Goal: Transaction & Acquisition: Purchase product/service

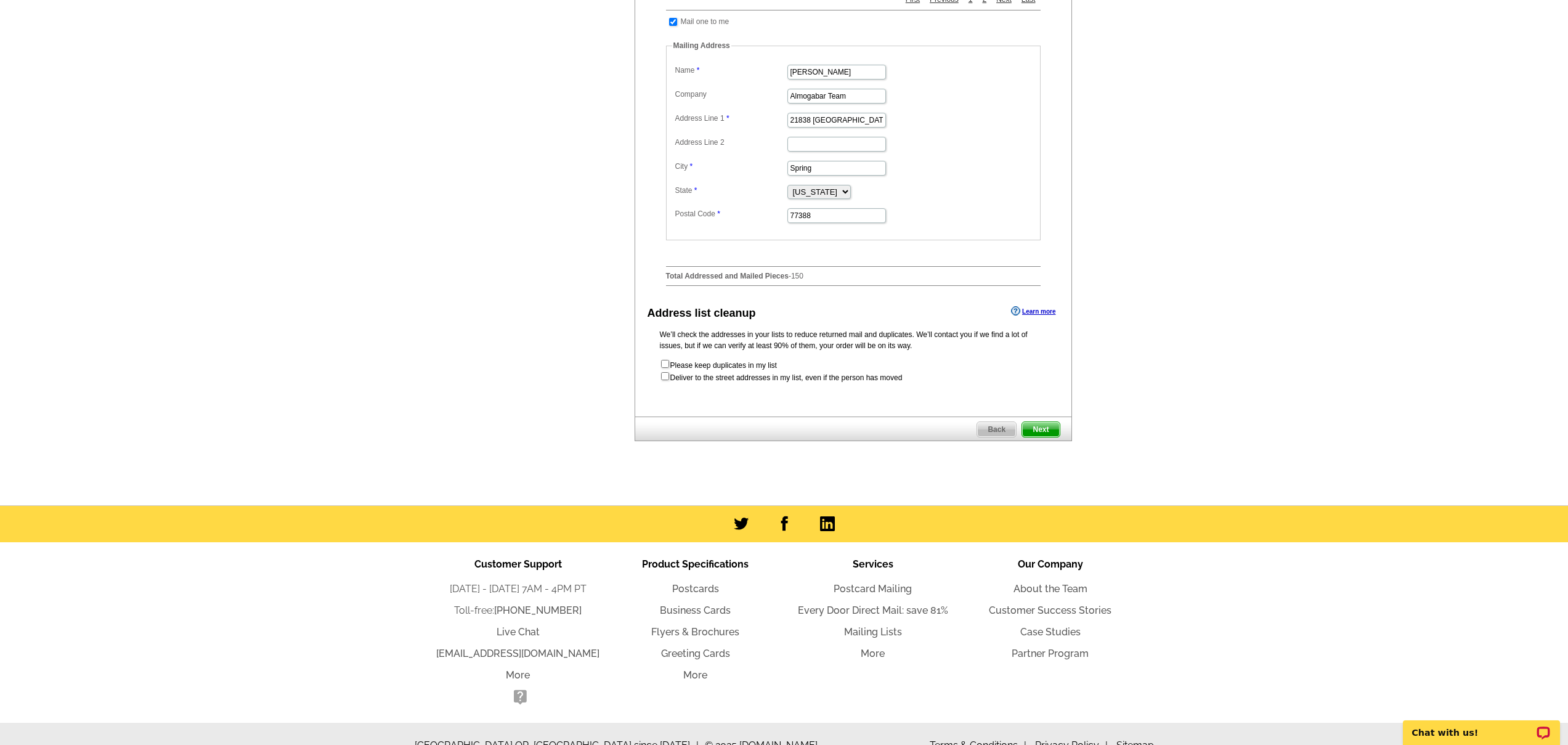
scroll to position [468, 0]
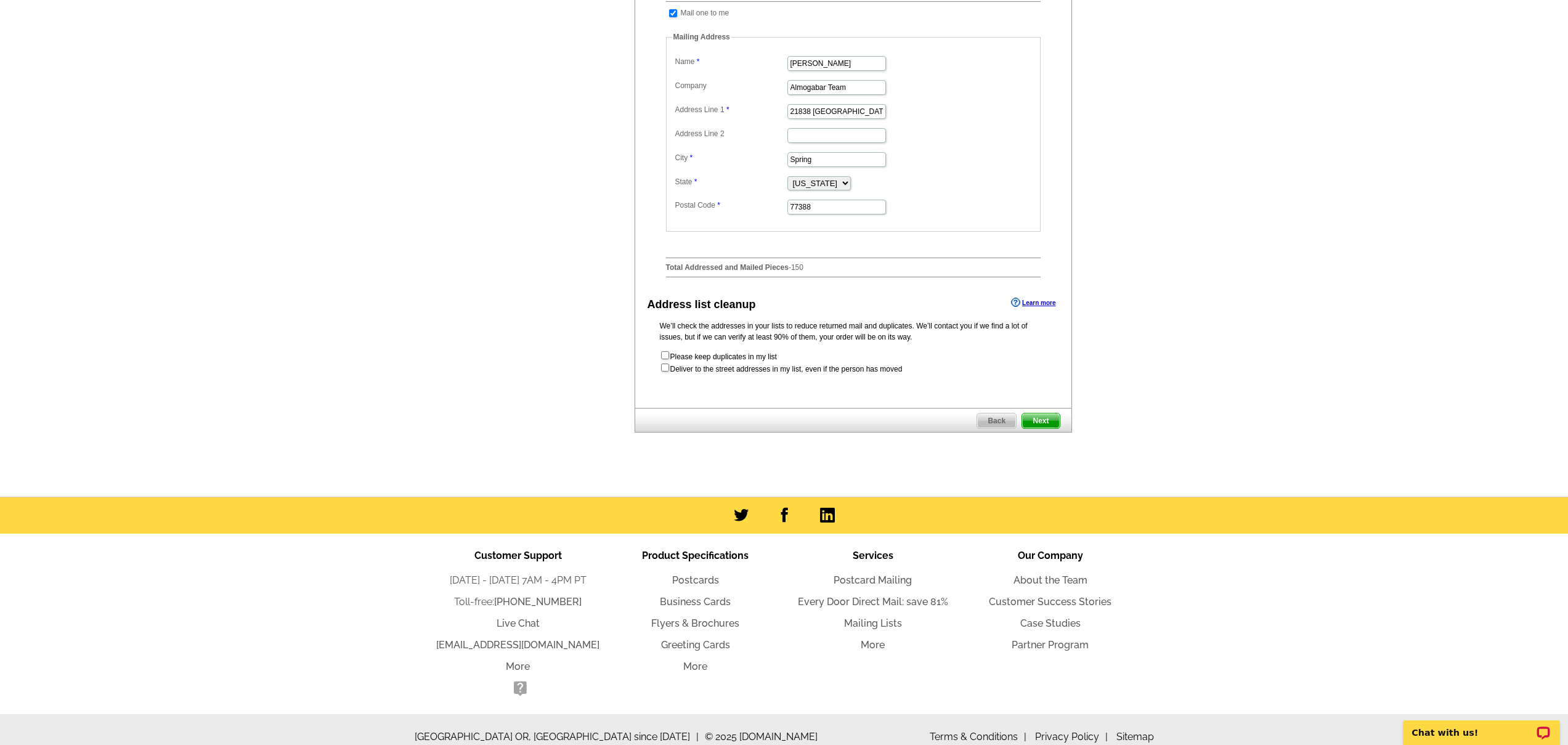
click at [1037, 429] on span "Next" at bounding box center [1041, 420] width 37 height 14
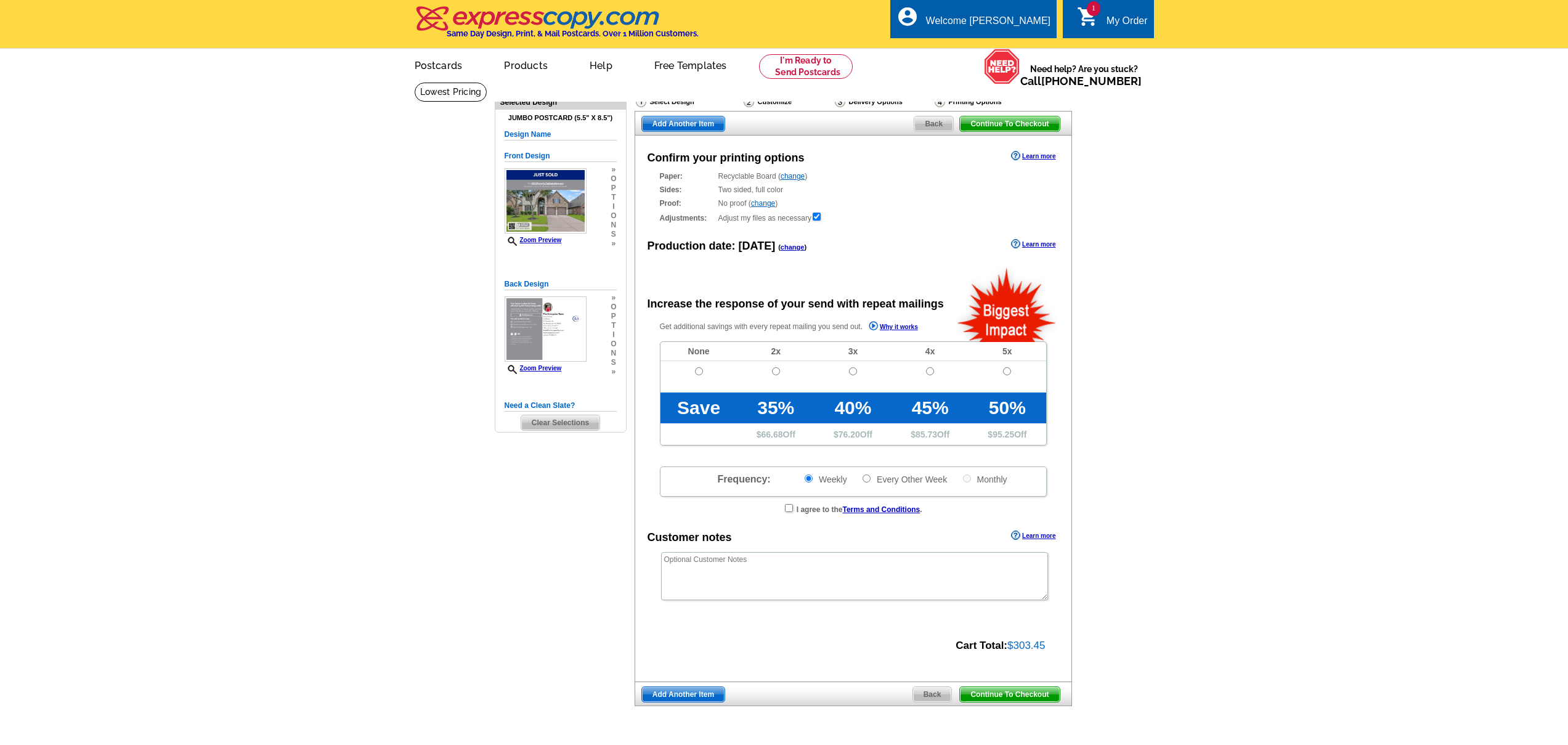
radio input "false"
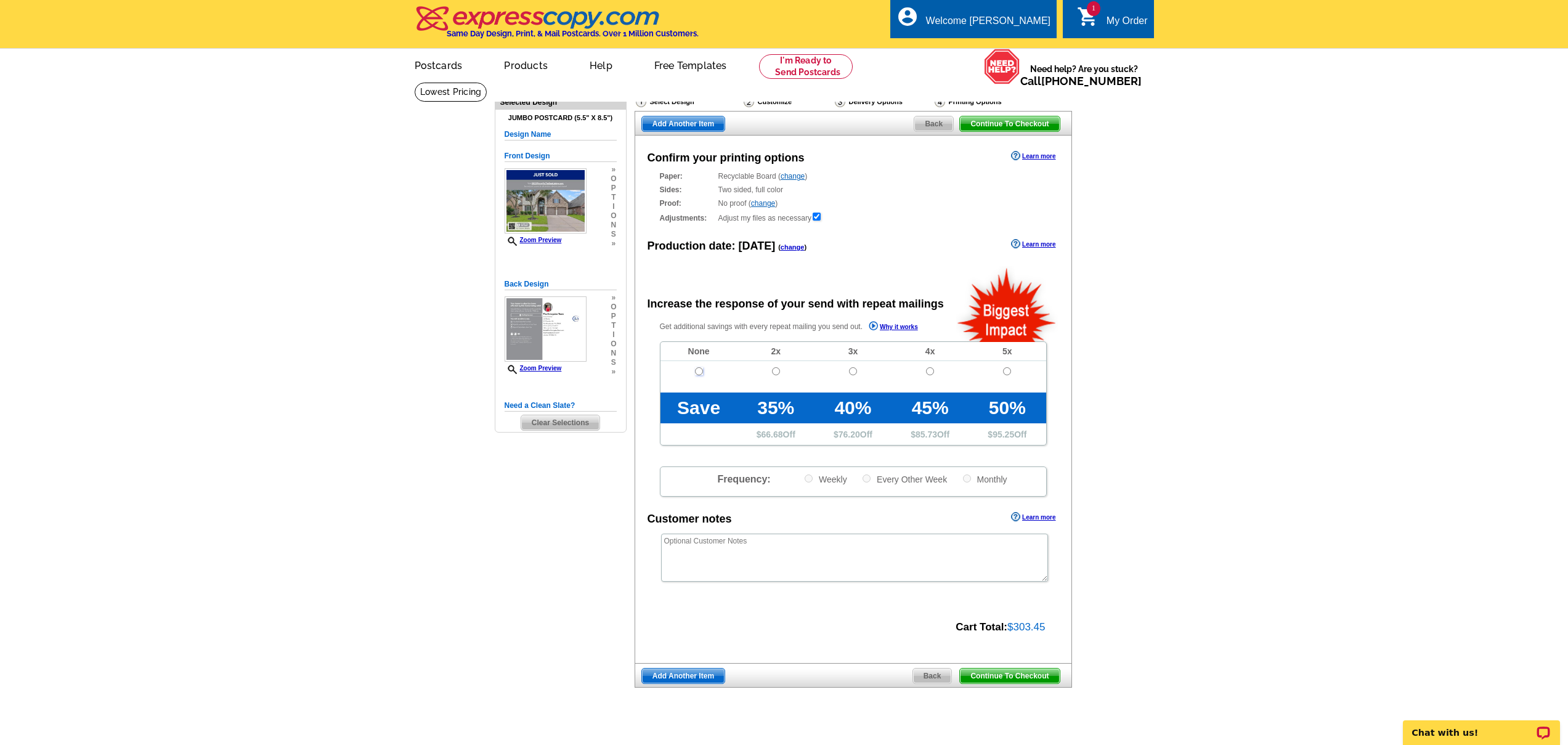
click at [699, 371] on input "radio" at bounding box center [699, 371] width 8 height 8
radio input "true"
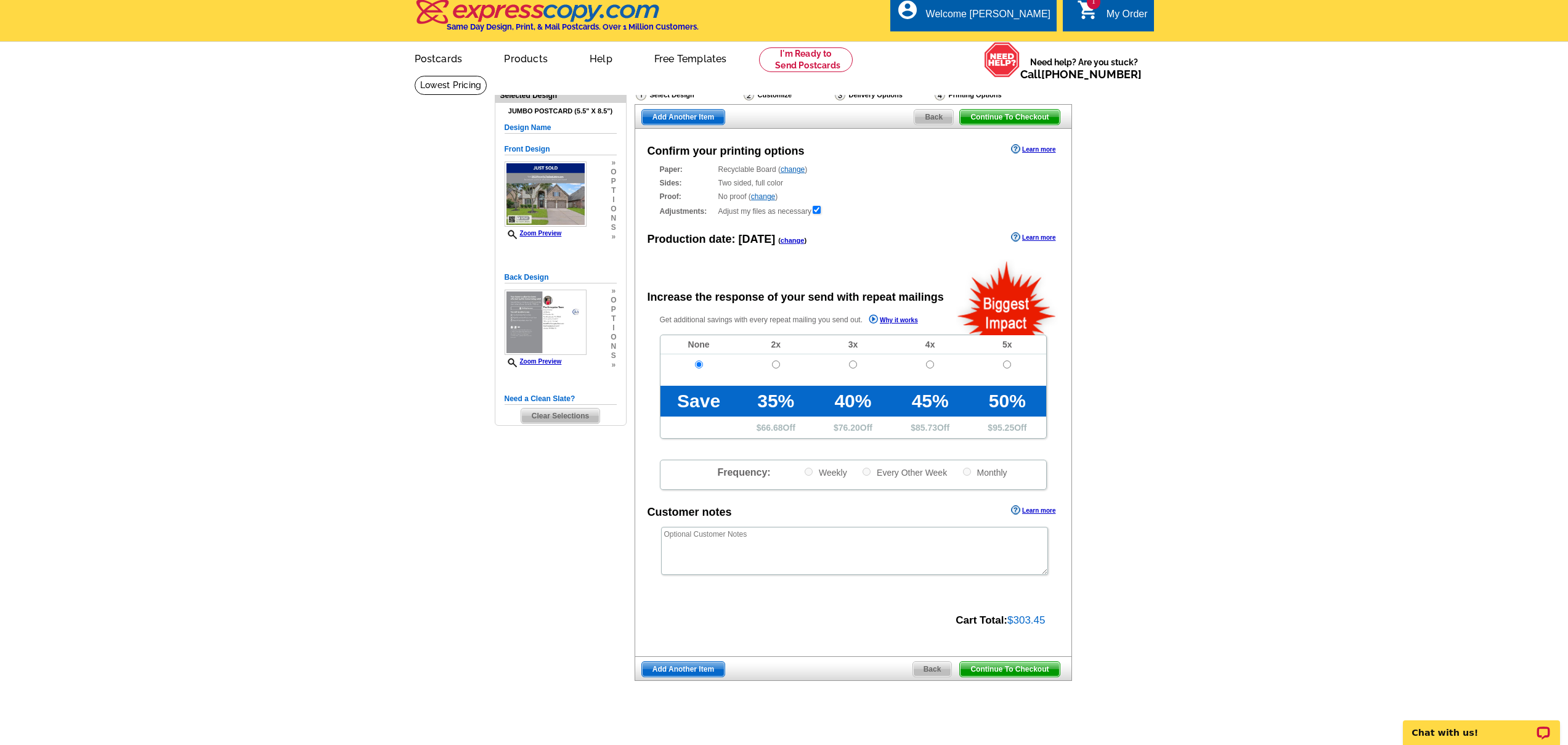
click at [801, 169] on link "change" at bounding box center [792, 169] width 24 height 9
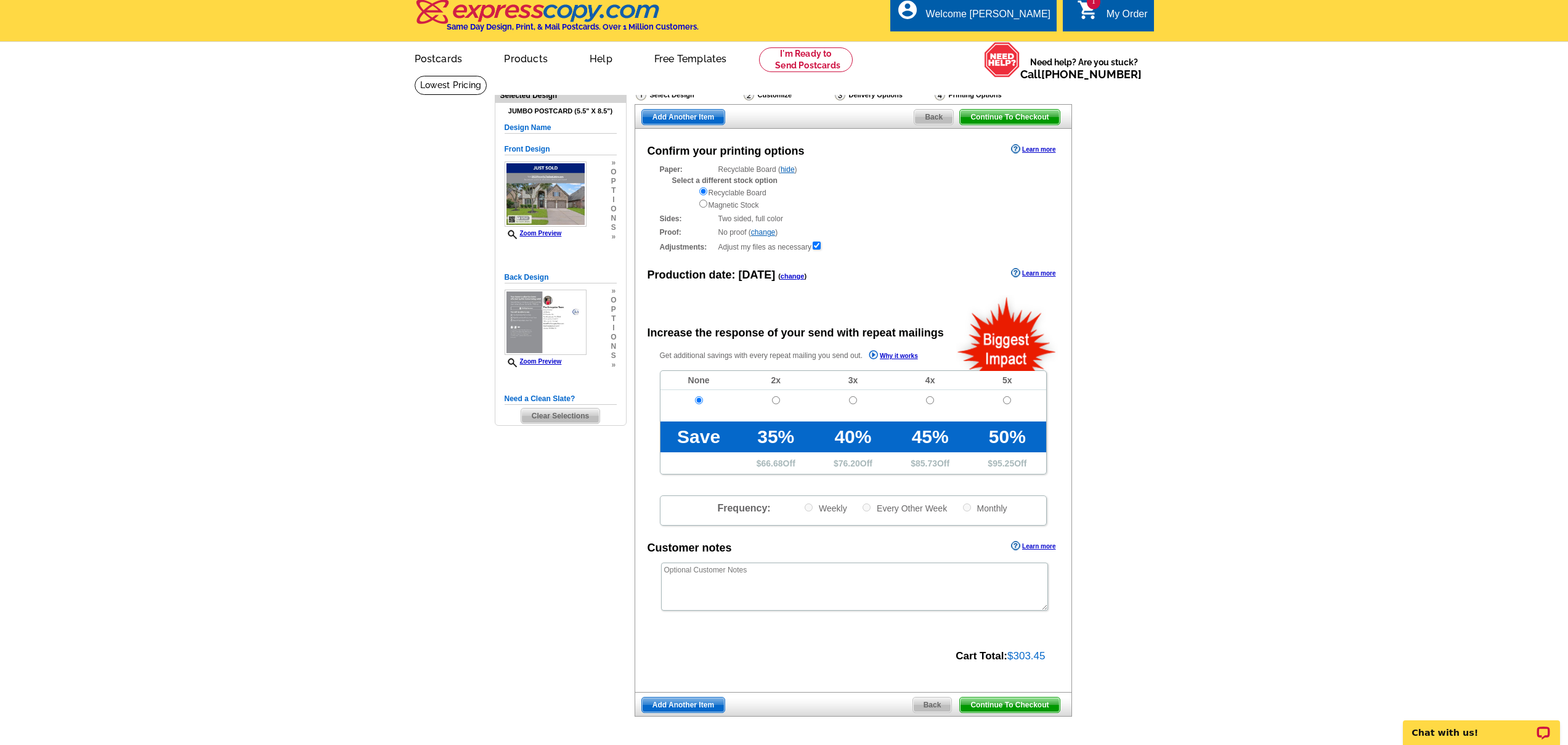
click at [787, 168] on link "hide" at bounding box center [787, 169] width 14 height 9
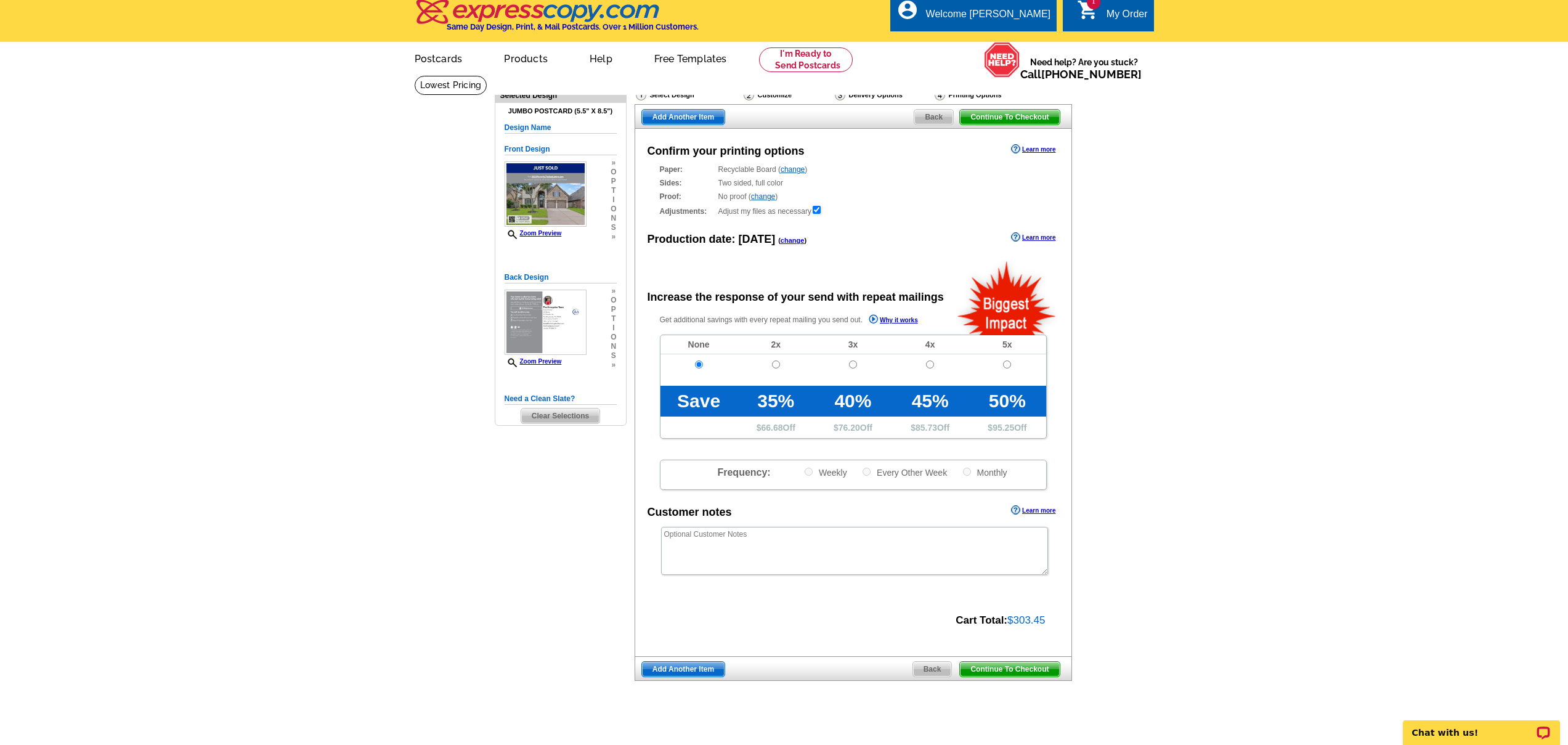
click at [1007, 670] on span "Continue To Checkout" at bounding box center [1010, 669] width 99 height 14
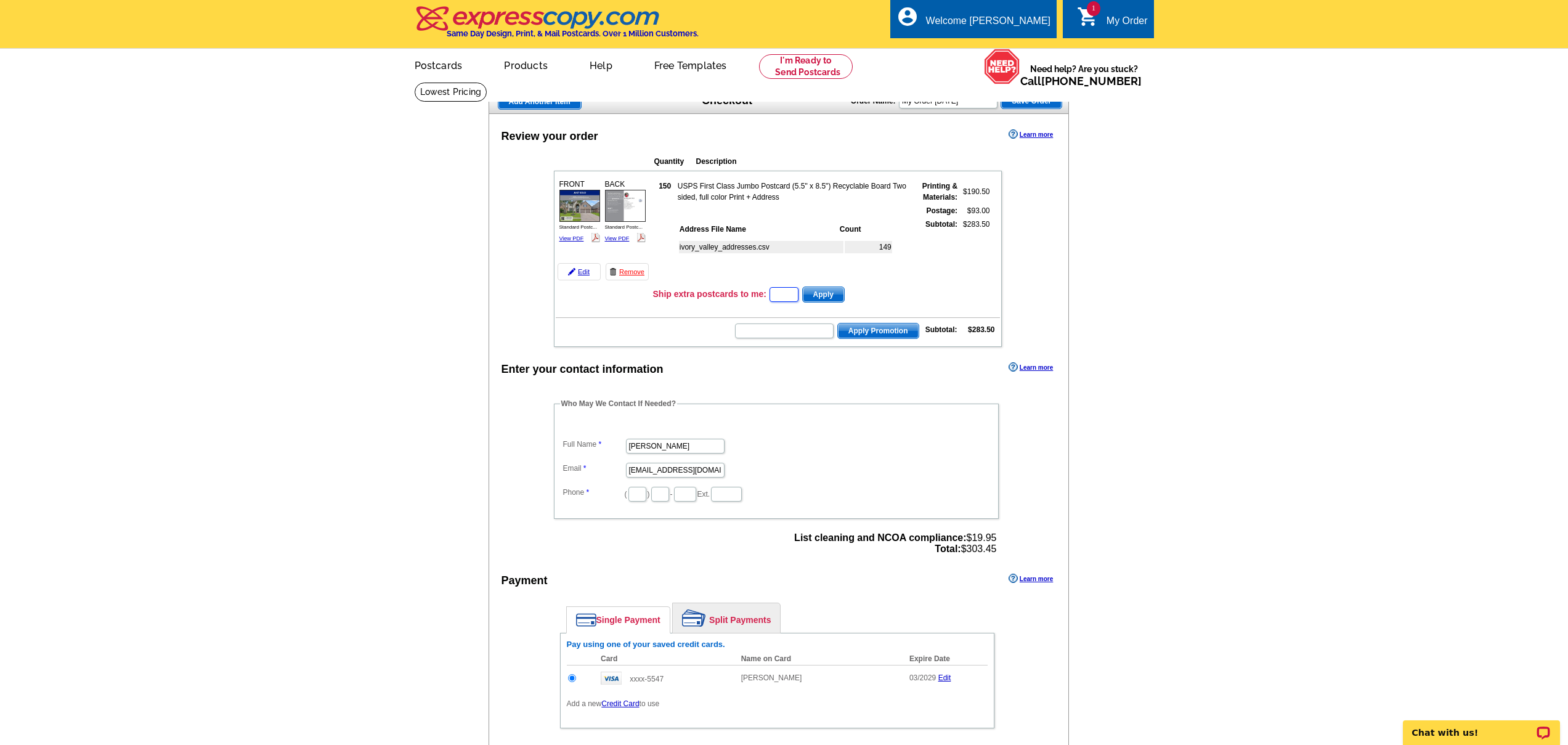
click at [778, 295] on input "text" at bounding box center [784, 294] width 29 height 14
type input "1"
click at [741, 281] on div "ivory_valley_addresses.csv 149" at bounding box center [793, 259] width 231 height 45
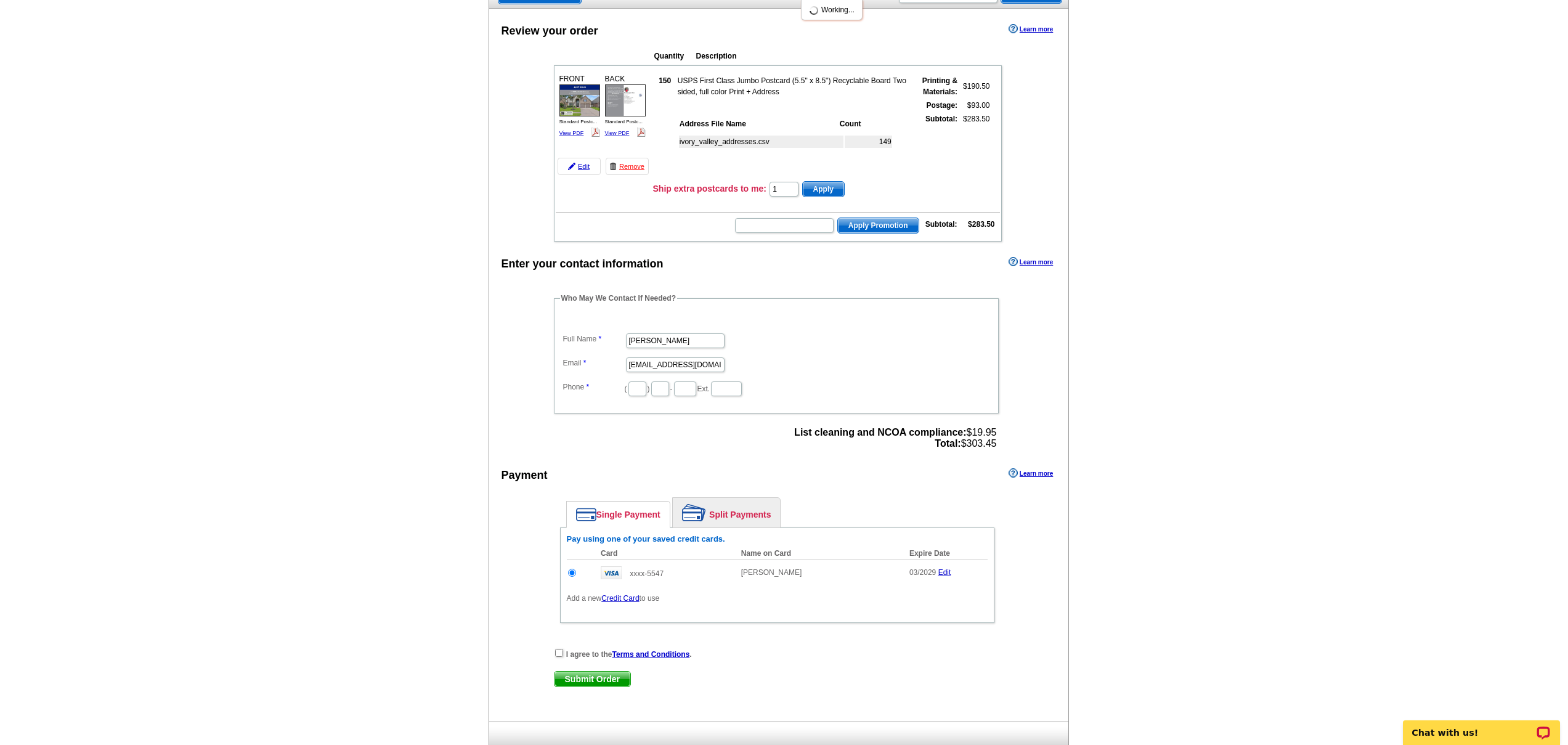
scroll to position [106, 0]
click at [786, 191] on input "1" at bounding box center [784, 188] width 29 height 14
click at [922, 188] on td "Ship extra postcards to me: Apply" at bounding box center [826, 188] width 347 height 19
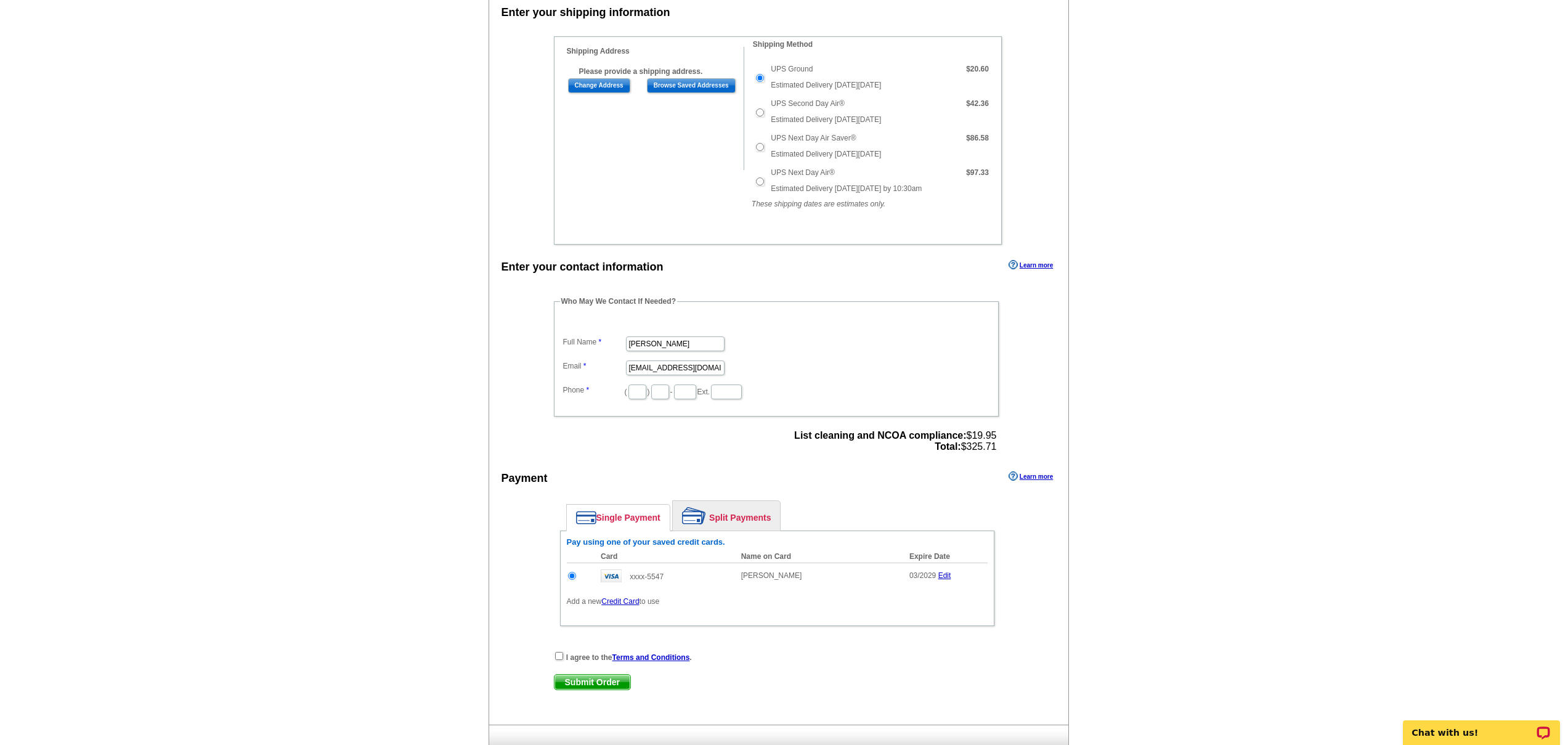
scroll to position [461, 0]
click at [653, 345] on input "[PERSON_NAME]" at bounding box center [675, 342] width 98 height 14
click at [653, 345] on input "Gabrielle Kelley" at bounding box center [675, 342] width 98 height 14
type input "[PERSON_NAME]"
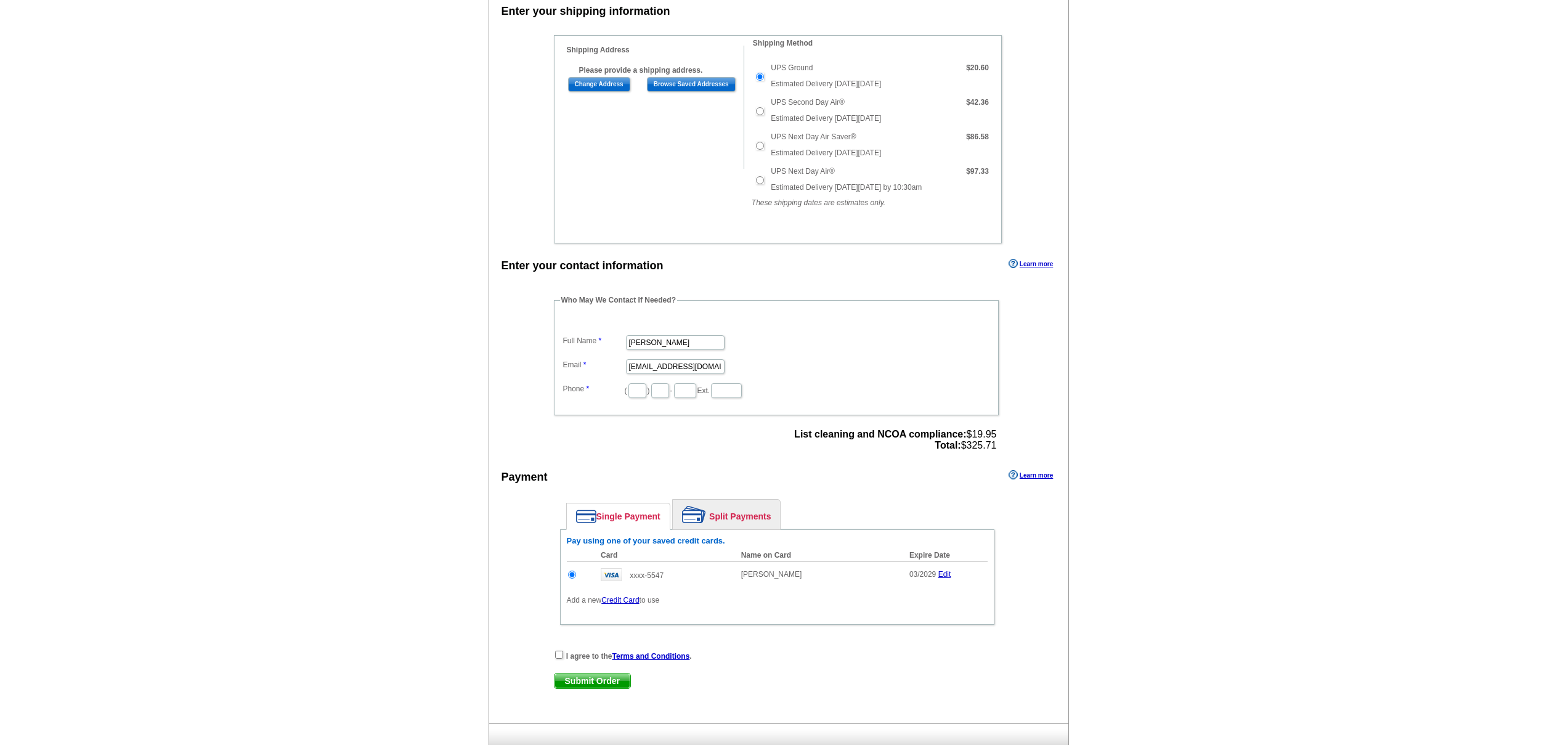
scroll to position [0, 0]
click at [686, 367] on input "sales@thealmogabarteam.com" at bounding box center [675, 366] width 98 height 14
click at [686, 367] on input "sales@thealmogabarteam.com" at bounding box center [675, 366] width 98 height 14
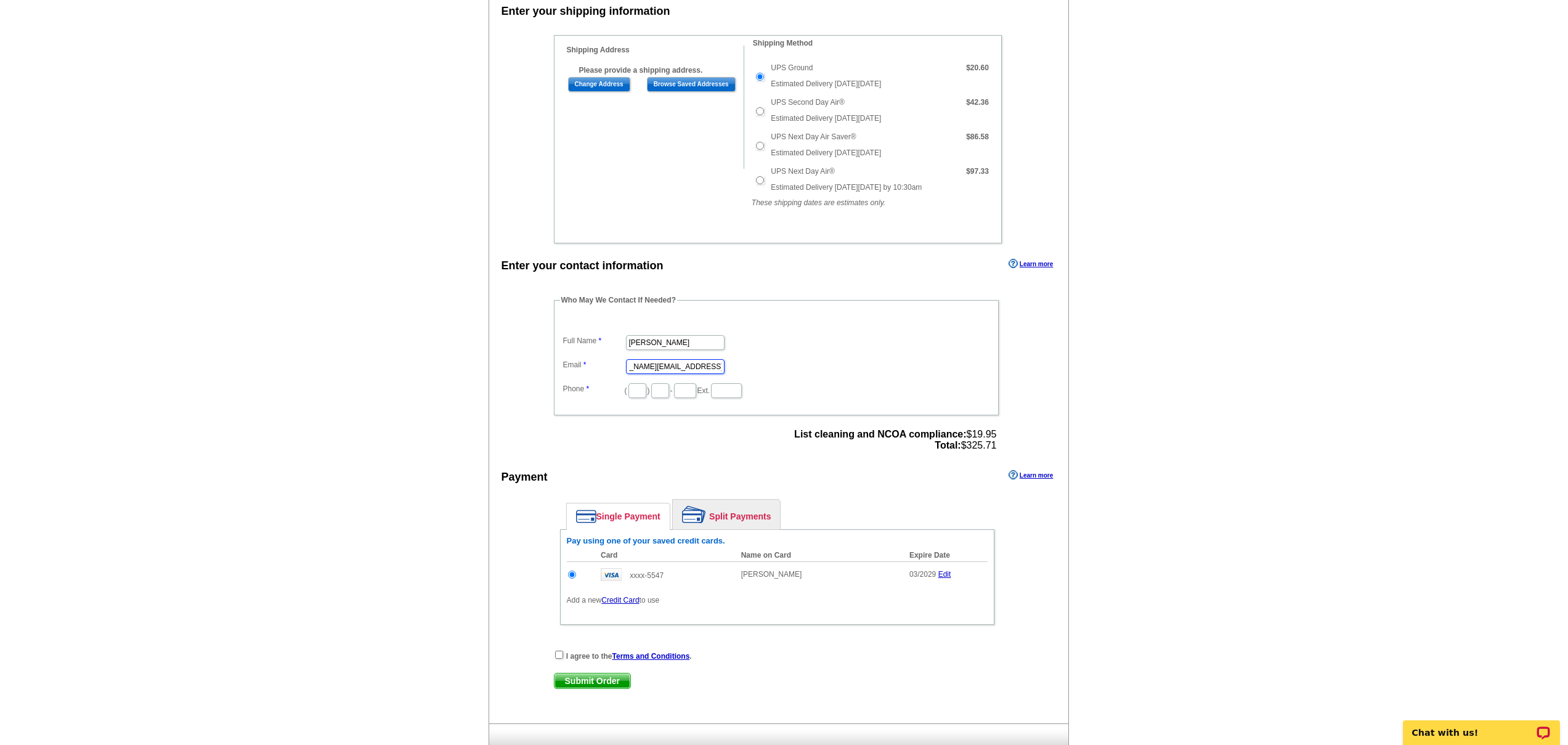
type input "[PERSON_NAME][EMAIL_ADDRESS][DOMAIN_NAME]"
type input "832"
type input "206"
type input "0077"
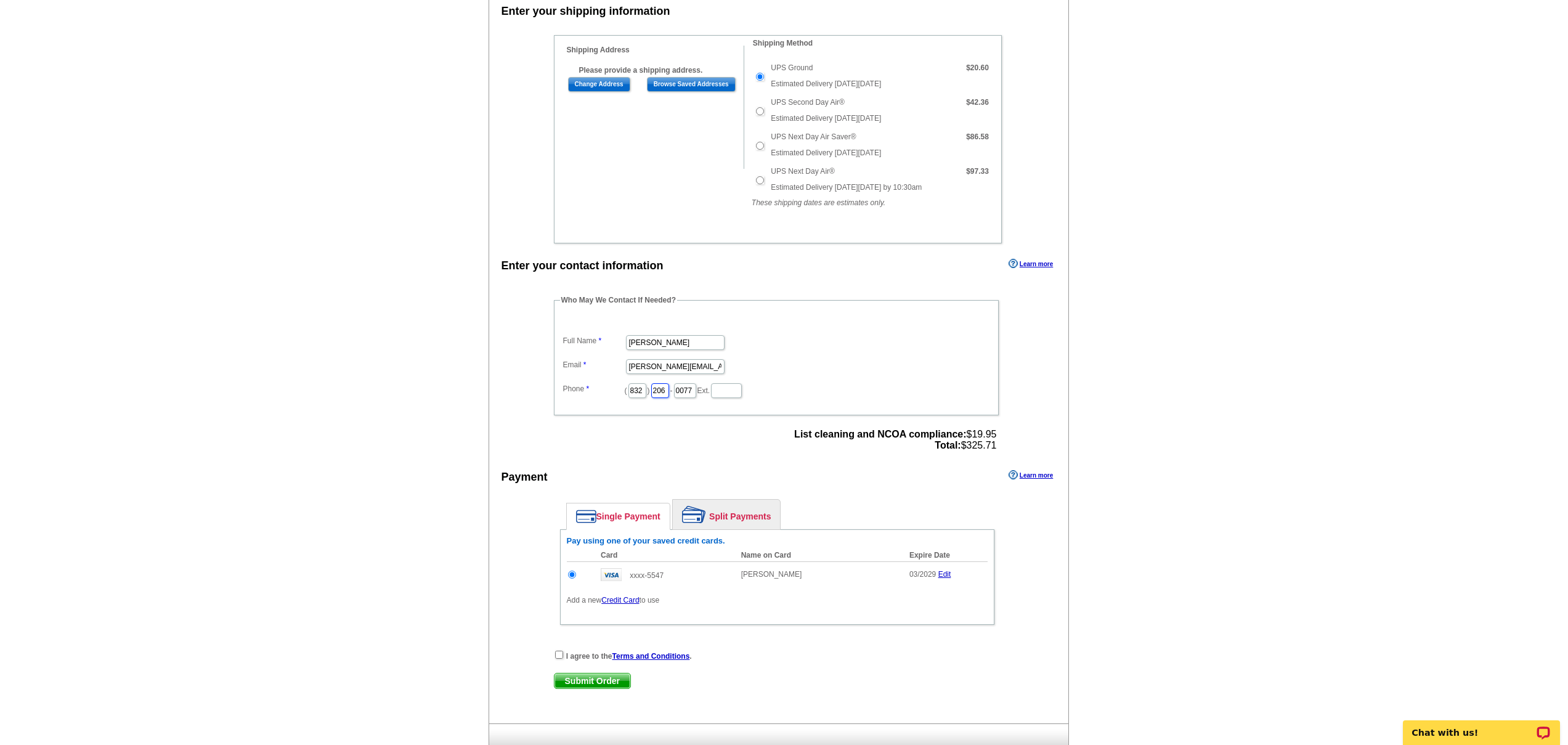
click at [660, 393] on input "206" at bounding box center [660, 390] width 18 height 14
type input "326"
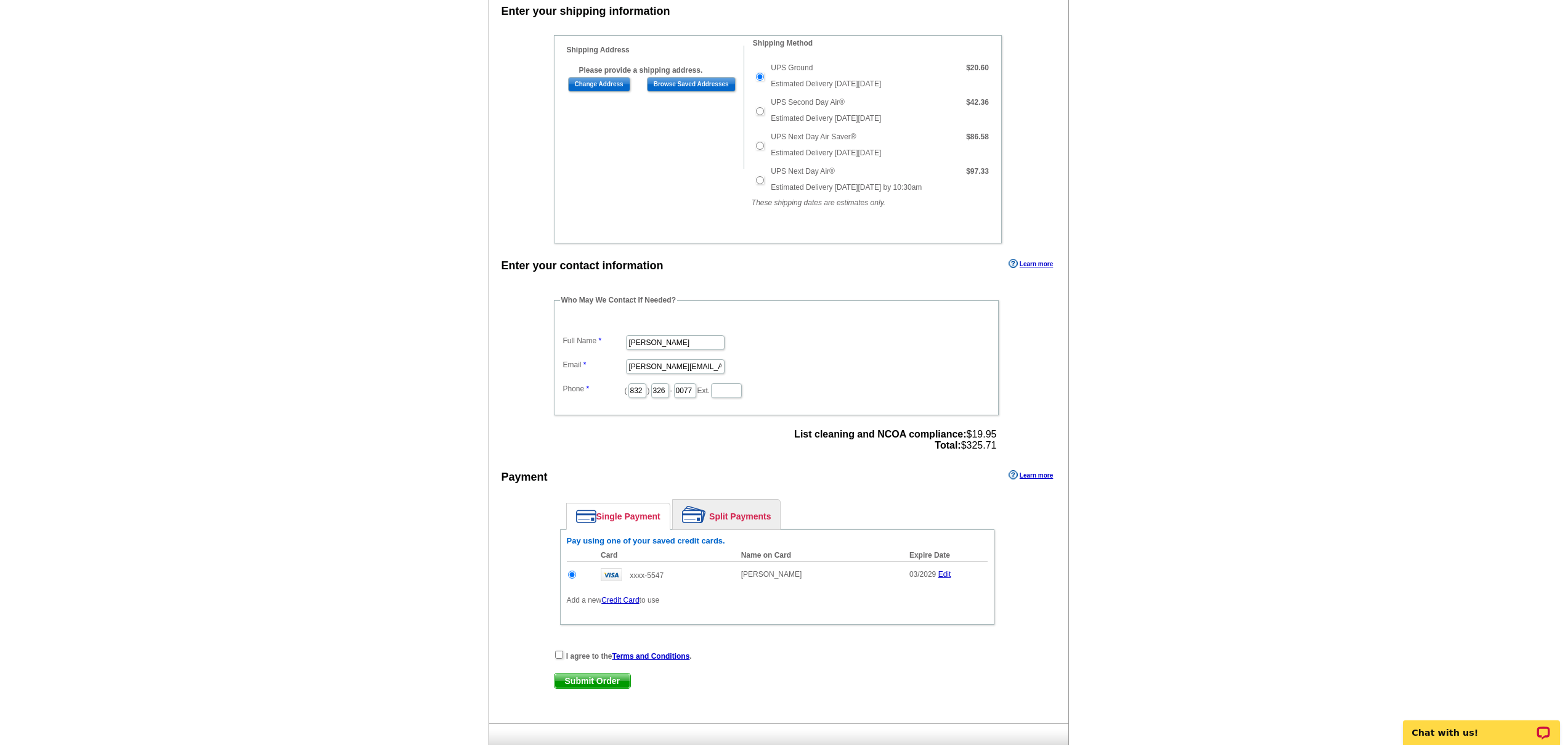
click at [794, 371] on dd "[PERSON_NAME][EMAIL_ADDRESS][DOMAIN_NAME]" at bounding box center [776, 366] width 433 height 19
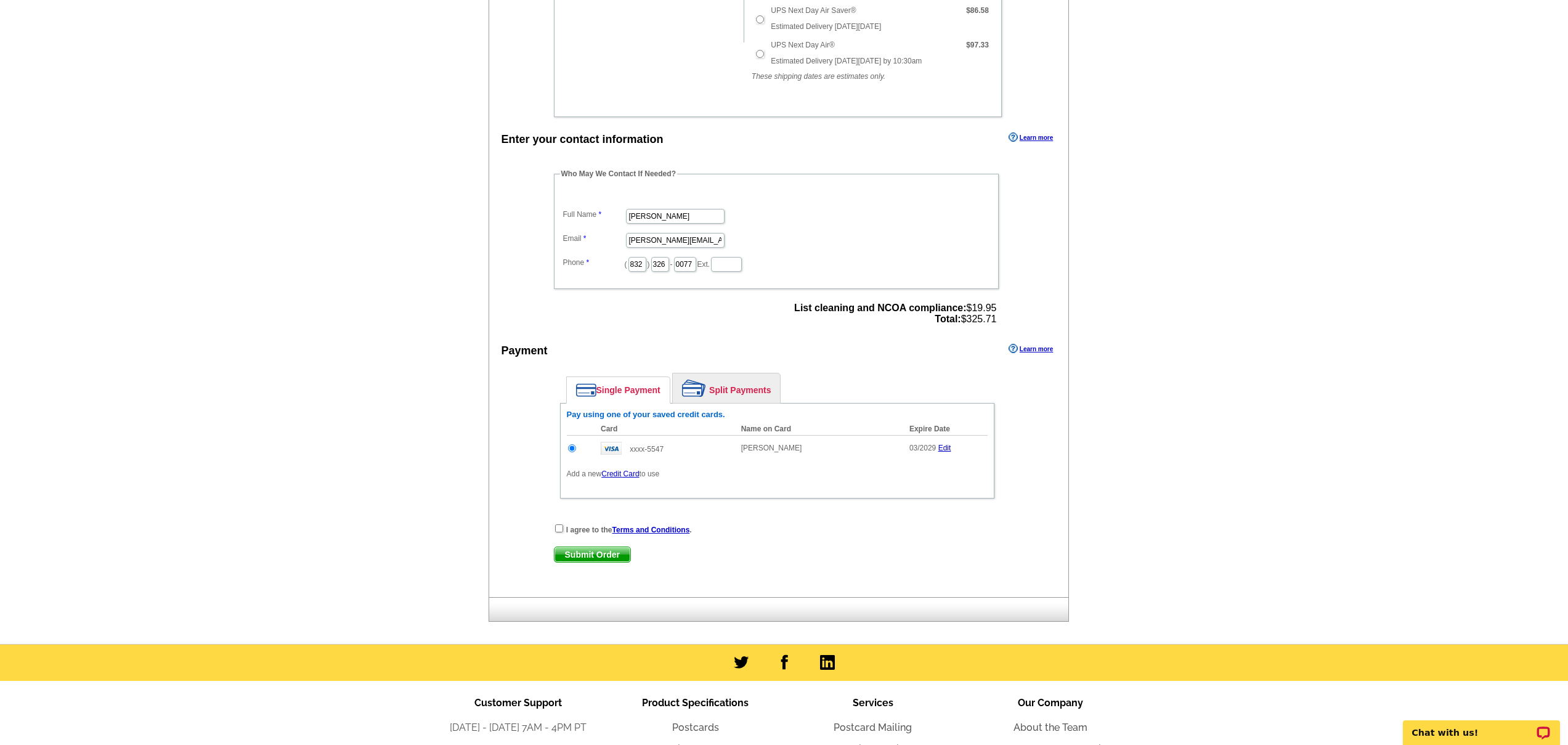
scroll to position [601, 0]
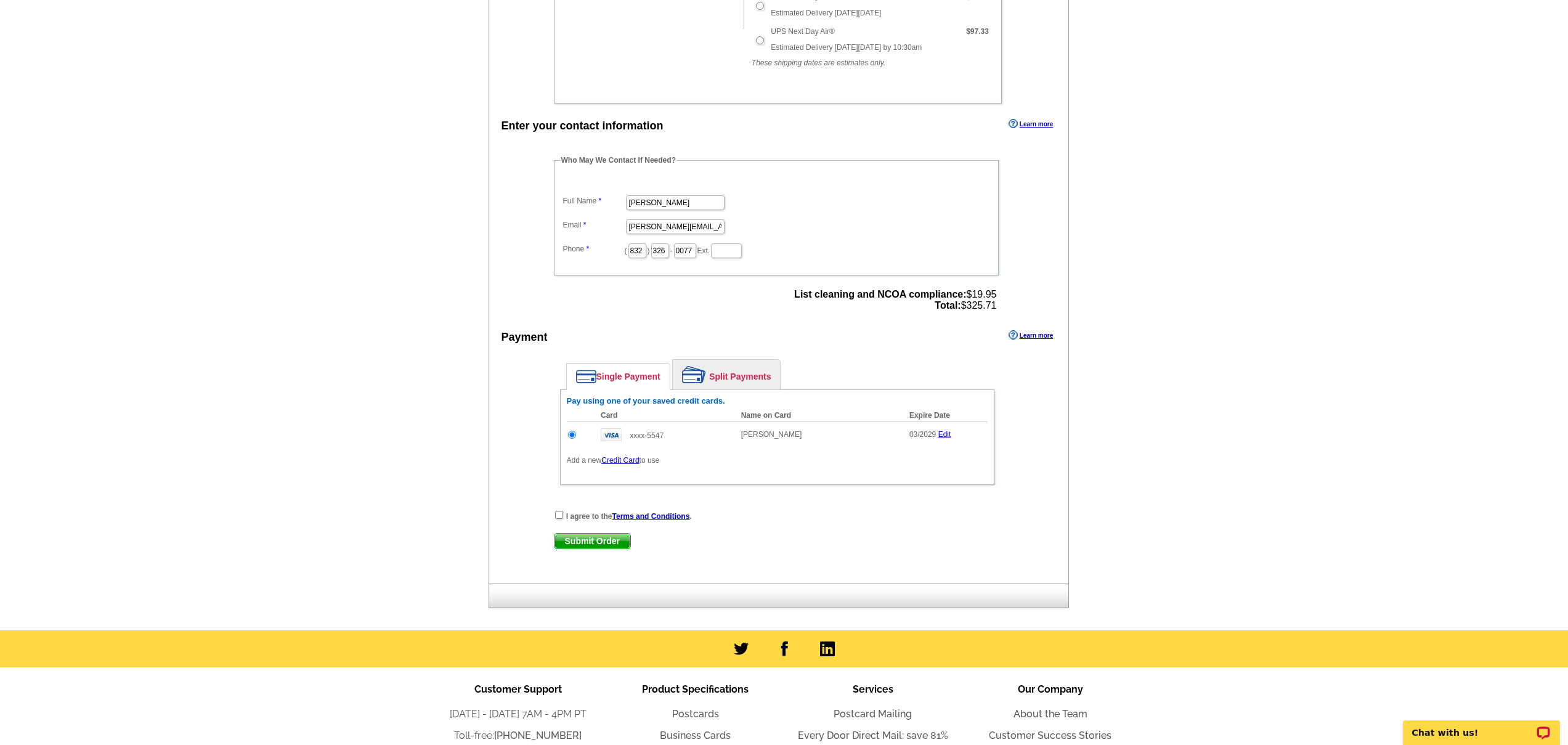
click at [587, 543] on span "Submit Order" at bounding box center [592, 541] width 76 height 14
click at [558, 515] on input "checkbox" at bounding box center [559, 515] width 8 height 8
checkbox input "true"
click at [603, 541] on span "Submit Order" at bounding box center [592, 541] width 76 height 14
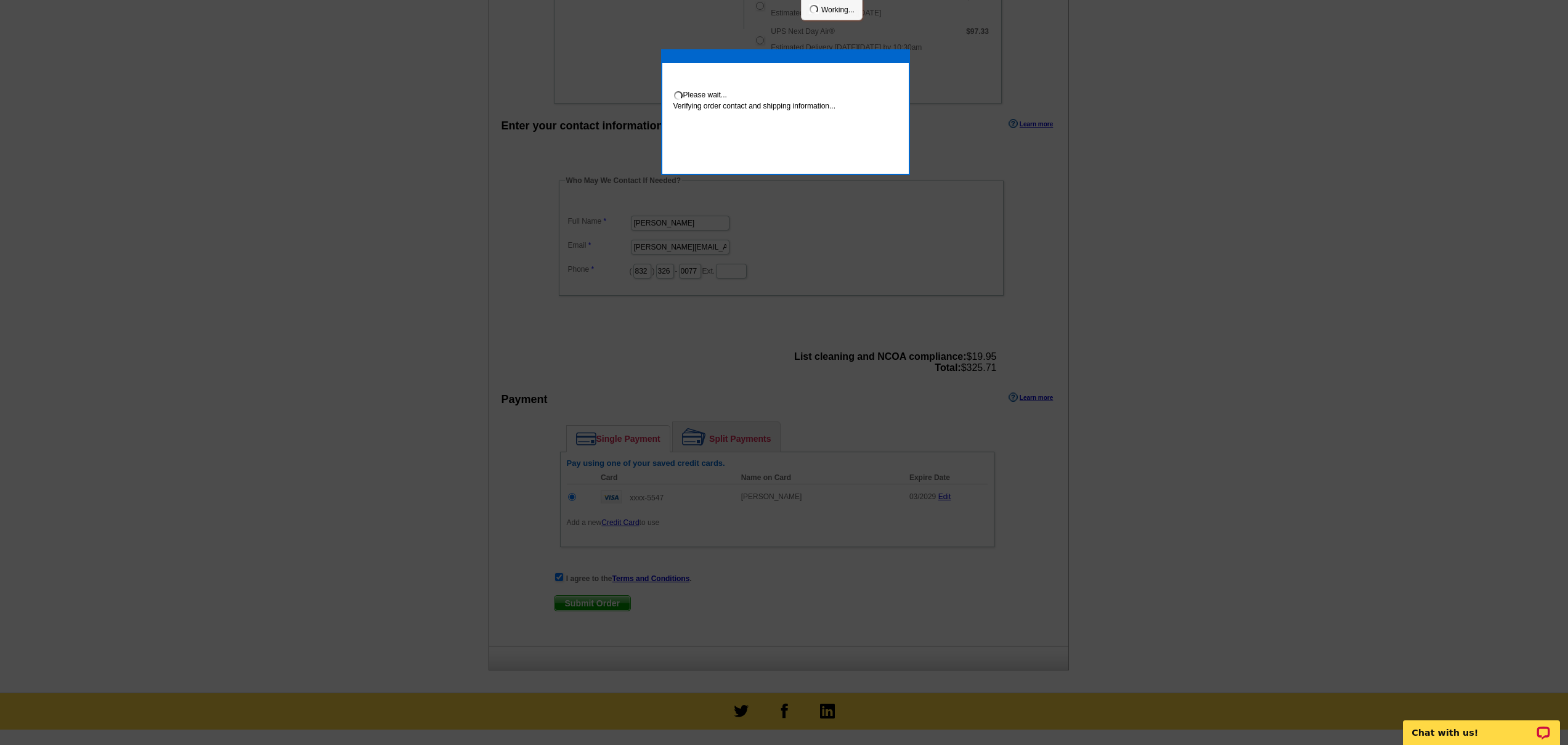
scroll to position [462, 0]
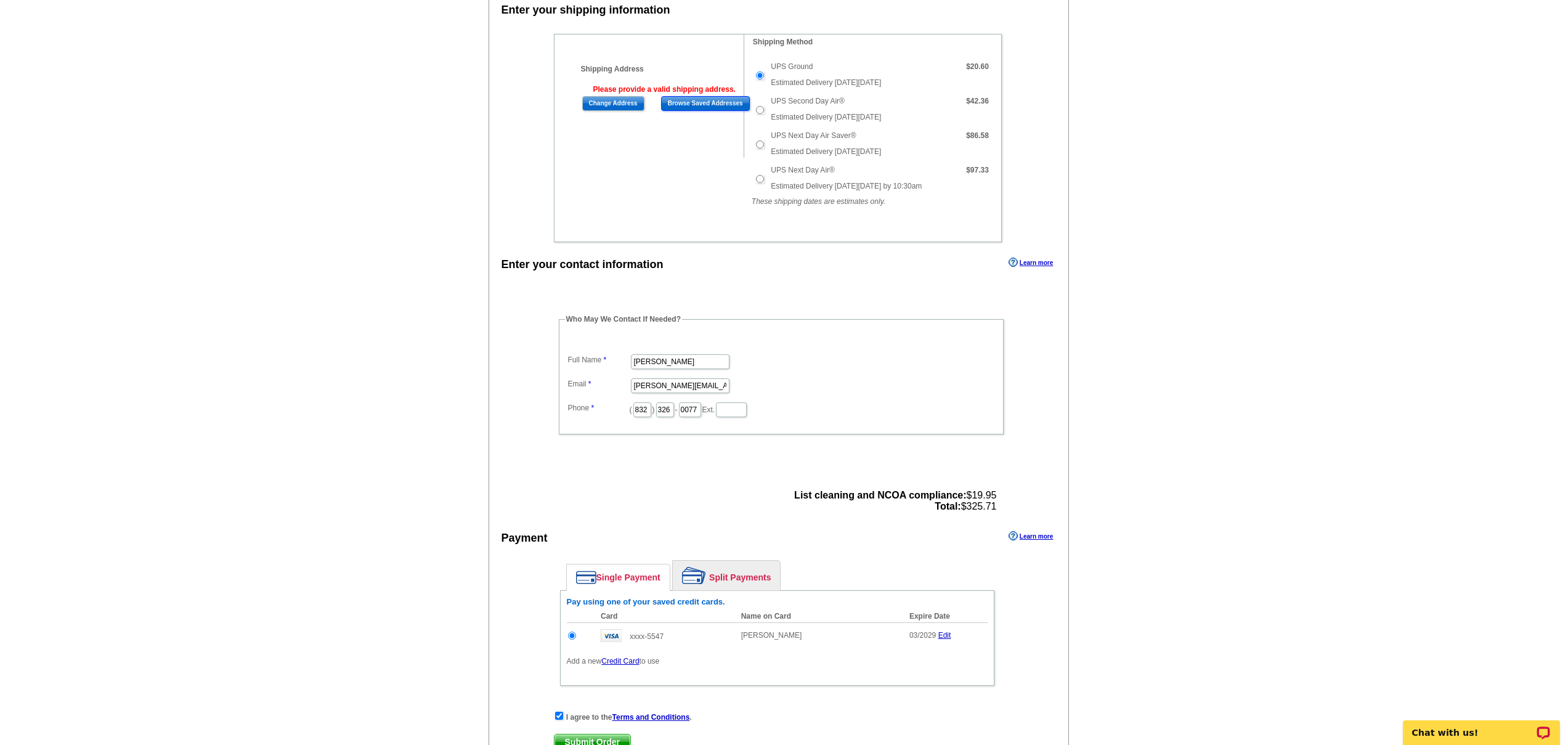
click at [705, 102] on input "Browse Saved Addresses" at bounding box center [705, 103] width 89 height 14
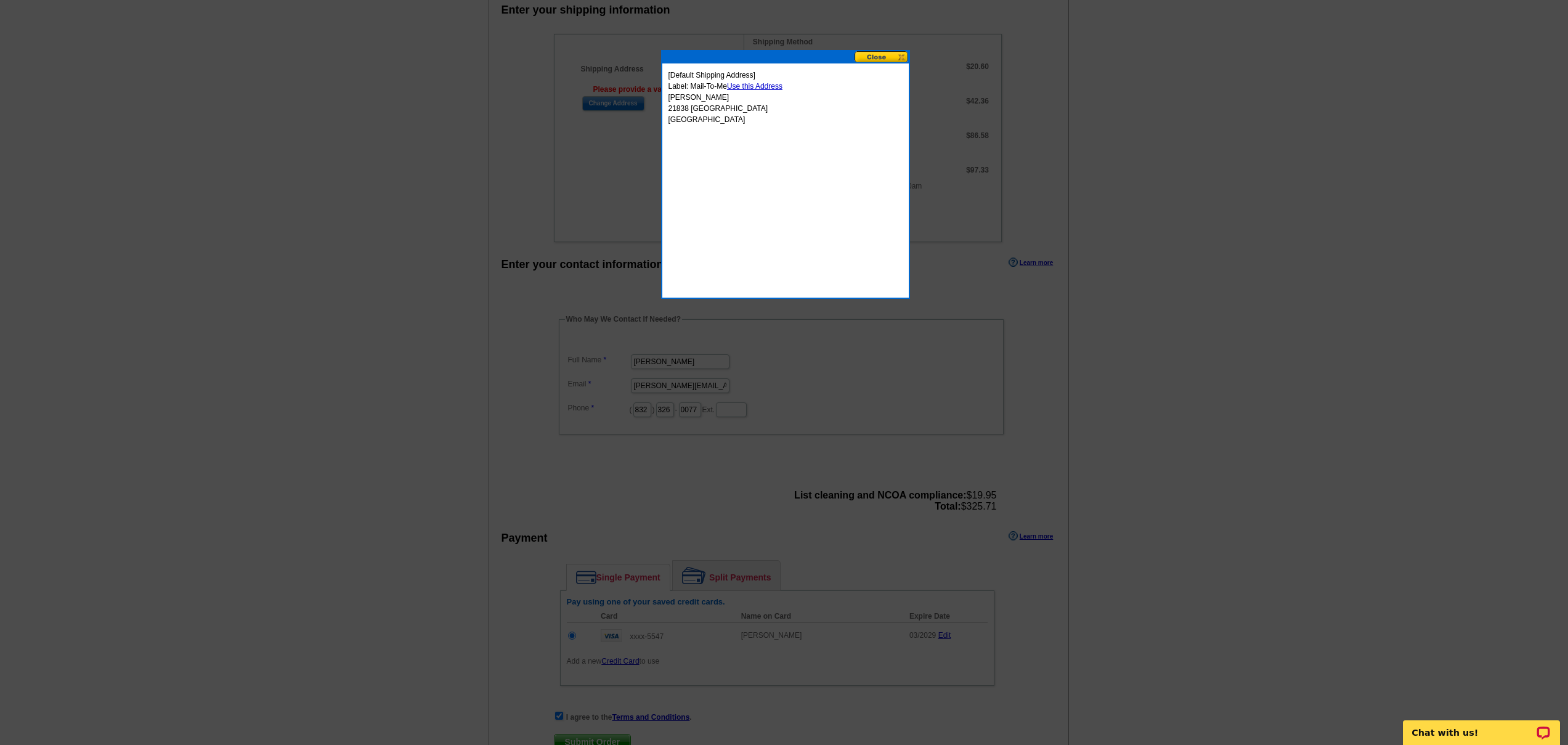
drag, startPoint x: 693, startPoint y: 103, endPoint x: 737, endPoint y: 89, distance: 46.2
click at [693, 103] on p "[Default Shipping Address] Label: Mail-To-Me Use this Address Theresa Almogabar…" at bounding box center [785, 97] width 234 height 56
click at [886, 56] on button at bounding box center [881, 56] width 54 height 12
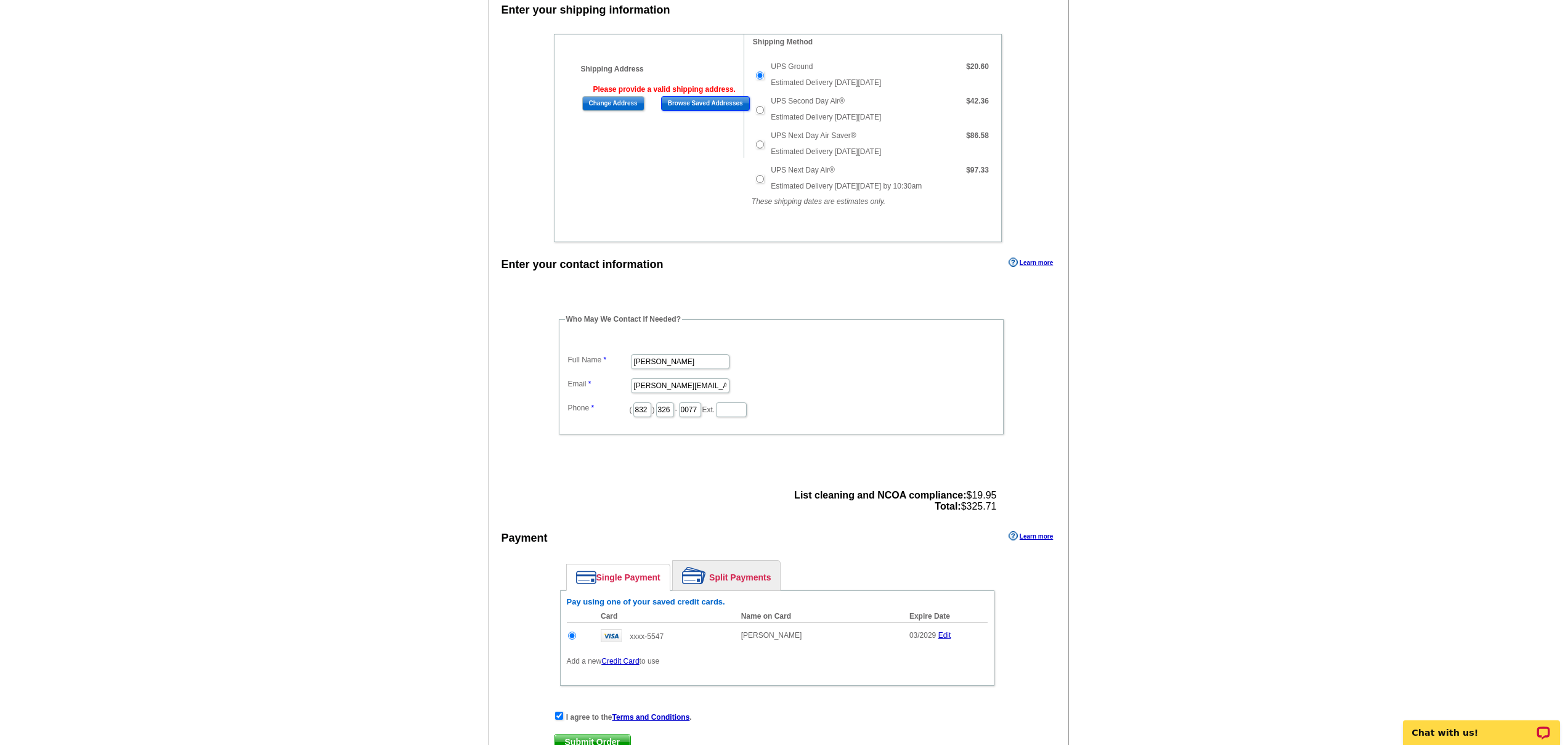
click at [687, 103] on input "Browse Saved Addresses" at bounding box center [705, 103] width 89 height 14
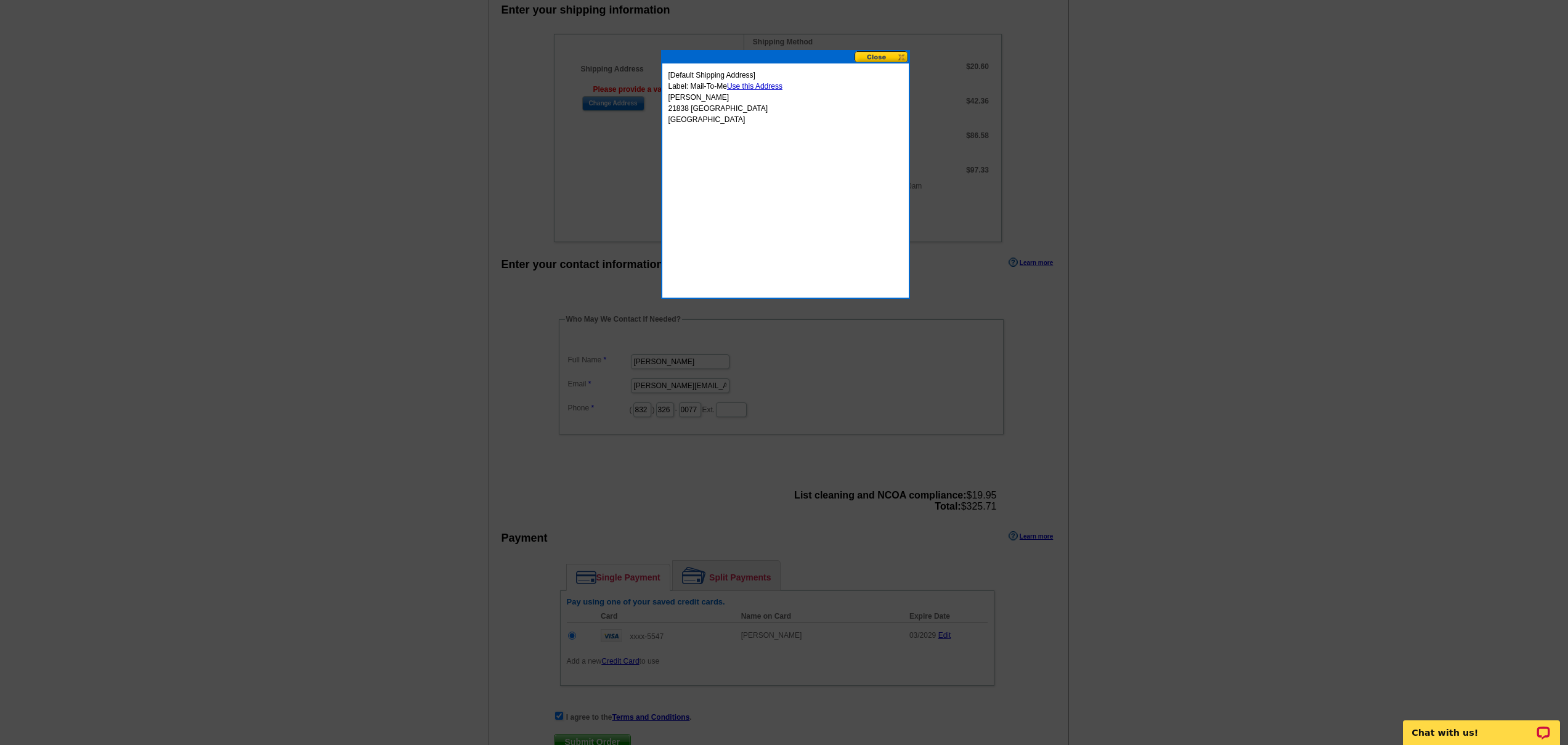
click at [754, 86] on link "Use this Address" at bounding box center [754, 86] width 56 height 9
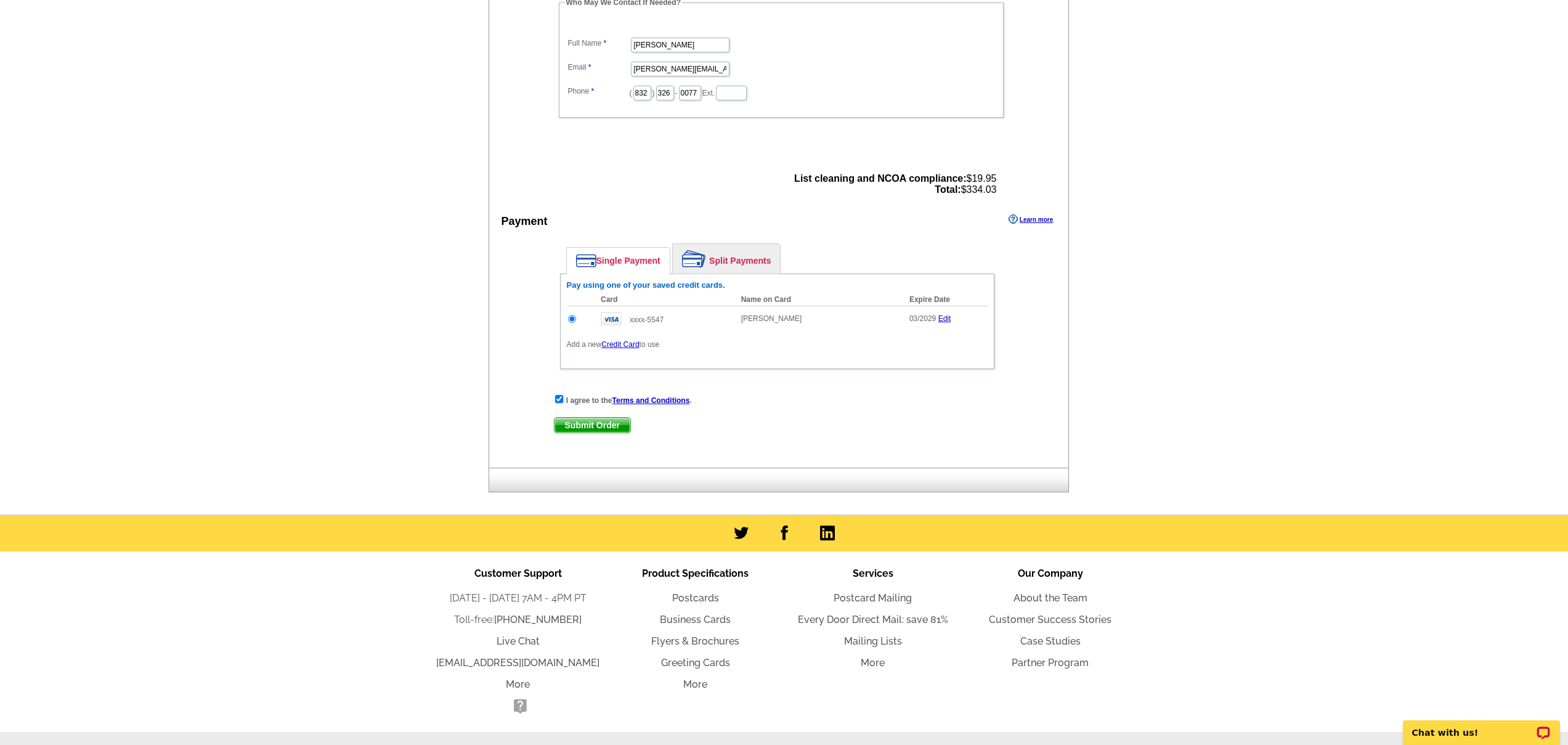
scroll to position [853, 0]
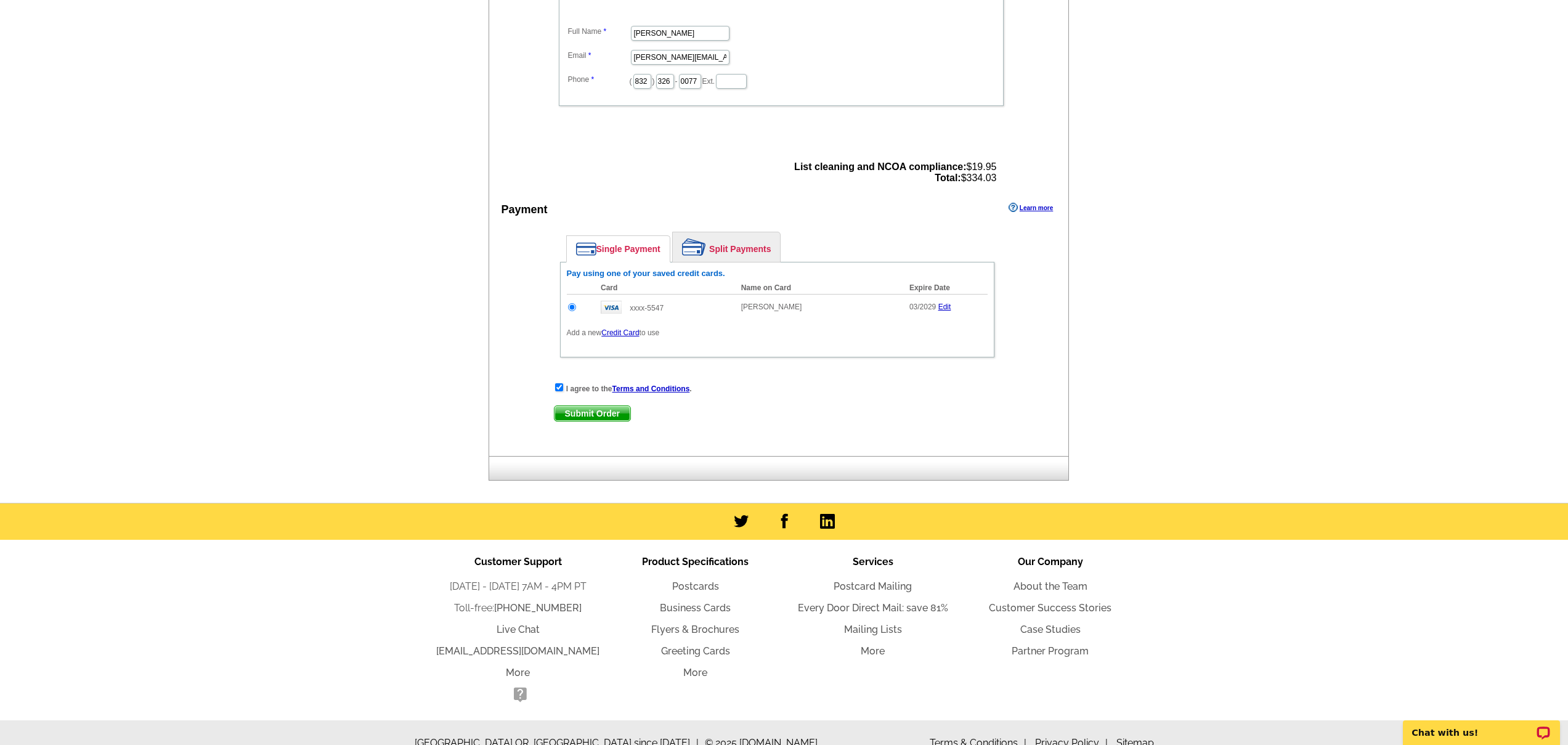
click at [610, 417] on span "Submit Order" at bounding box center [592, 413] width 76 height 14
